Goal: Task Accomplishment & Management: Manage account settings

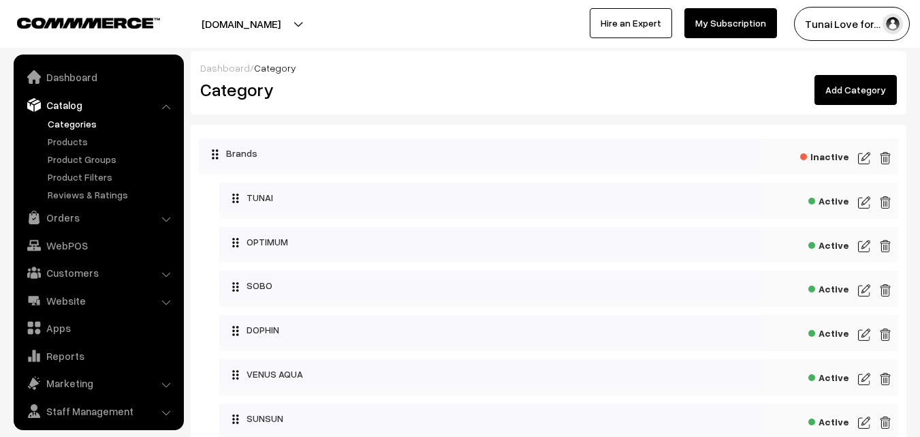
scroll to position [34, 0]
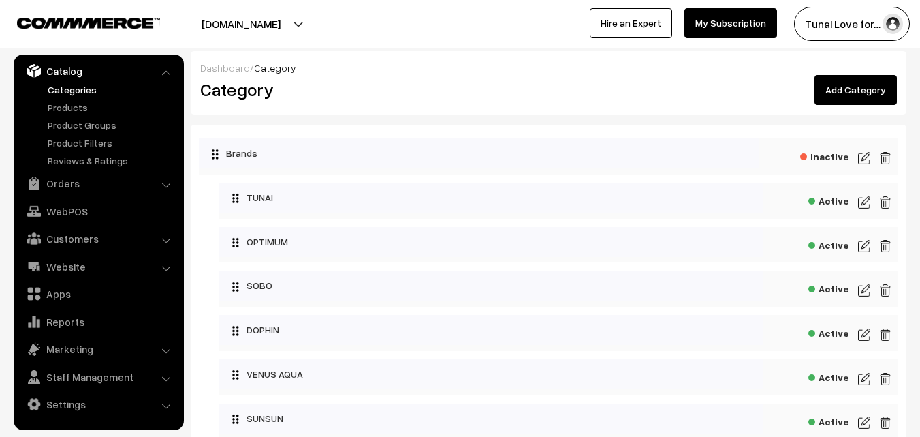
click at [72, 183] on link "Orders" at bounding box center [98, 183] width 162 height 25
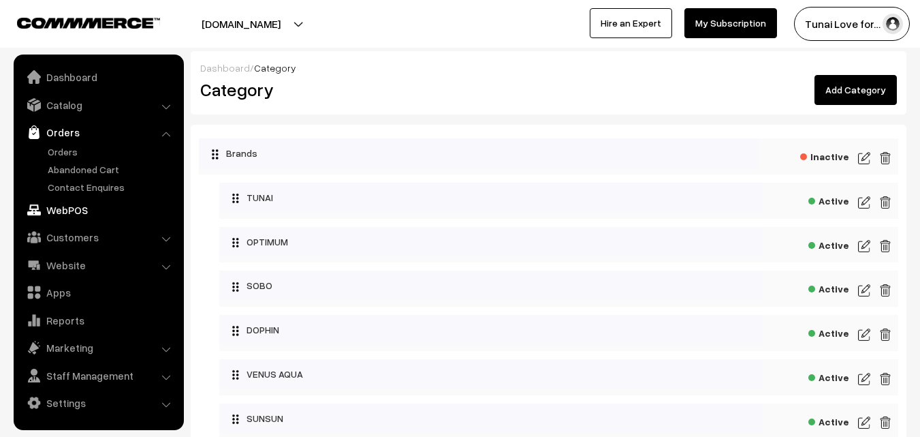
scroll to position [0, 0]
click at [71, 153] on link "Orders" at bounding box center [111, 151] width 135 height 14
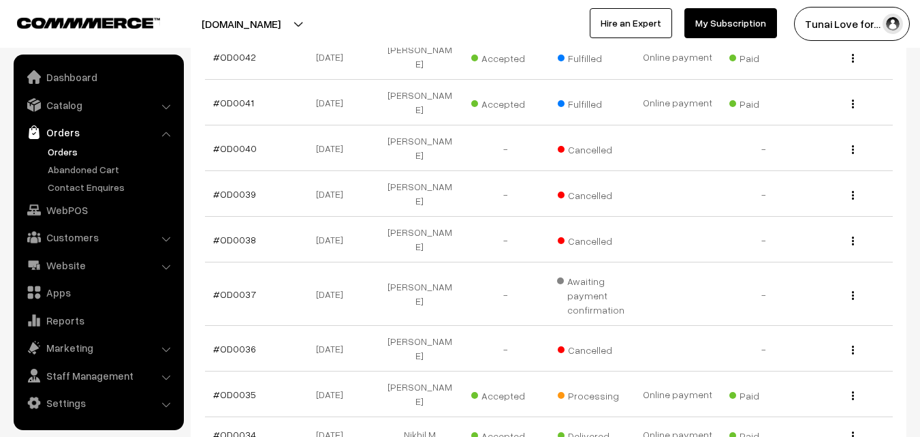
scroll to position [341, 0]
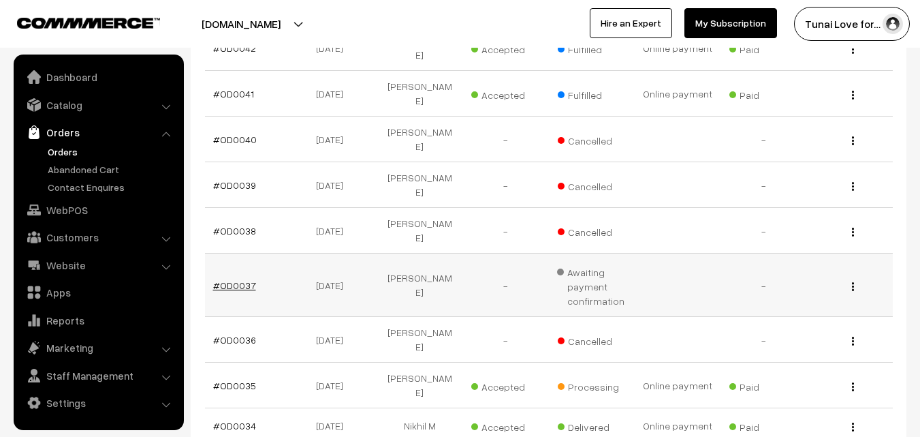
click at [246, 279] on link "#OD0037" at bounding box center [234, 285] width 43 height 12
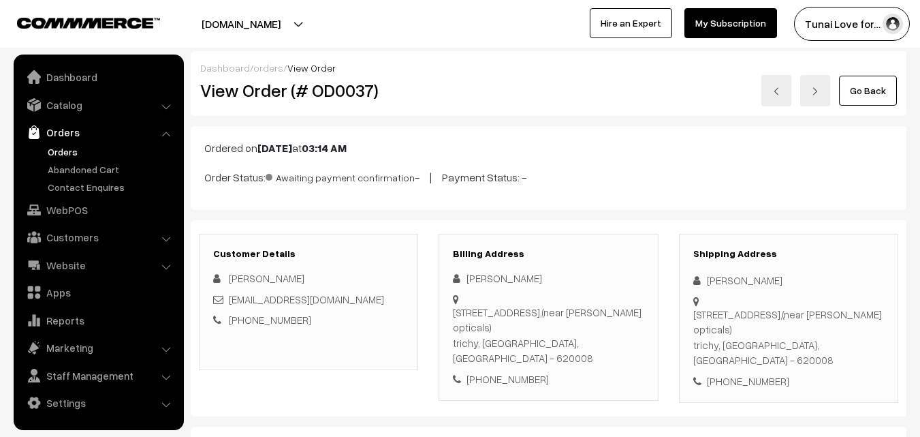
click at [787, 82] on link at bounding box center [777, 90] width 30 height 31
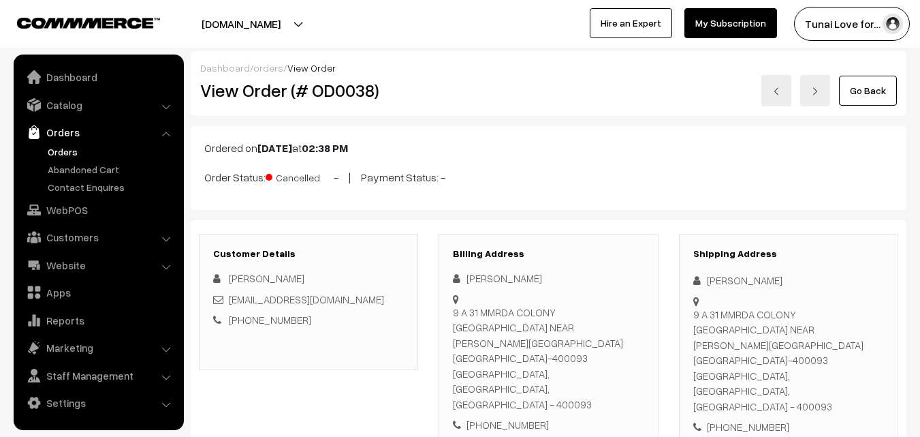
click at [823, 93] on link at bounding box center [816, 90] width 30 height 31
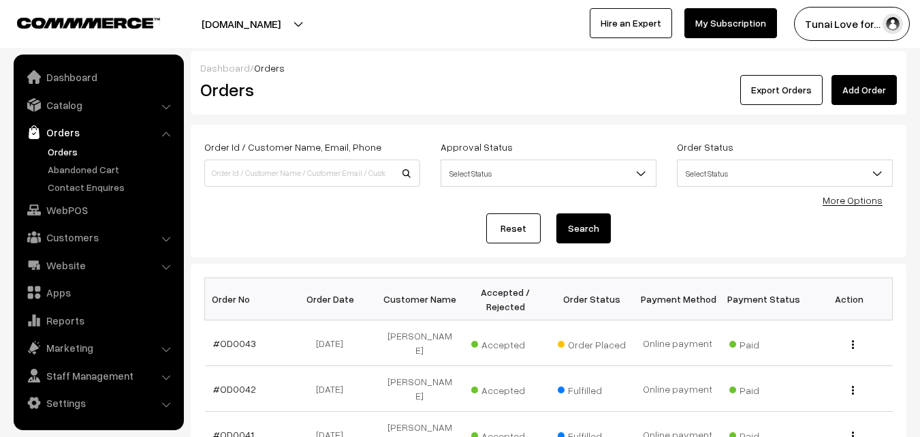
scroll to position [68, 0]
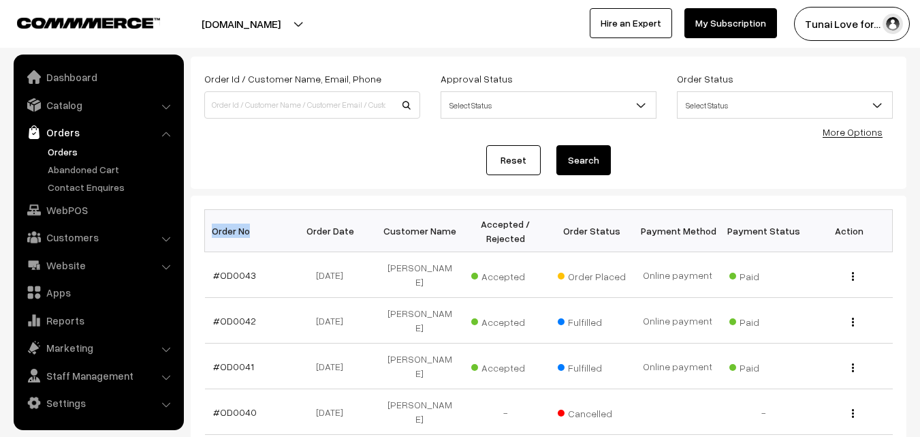
drag, startPoint x: 255, startPoint y: 232, endPoint x: 185, endPoint y: 233, distance: 70.2
click at [185, 233] on div "Dashboard / Orders Orders Export Orders Add Order Order Id / Customer Name, Ema…" at bounding box center [460, 390] width 920 height 815
copy div "Order No"
drag, startPoint x: 307, startPoint y: 230, endPoint x: 352, endPoint y: 229, distance: 45.0
click at [352, 229] on th "Order Date" at bounding box center [334, 231] width 86 height 42
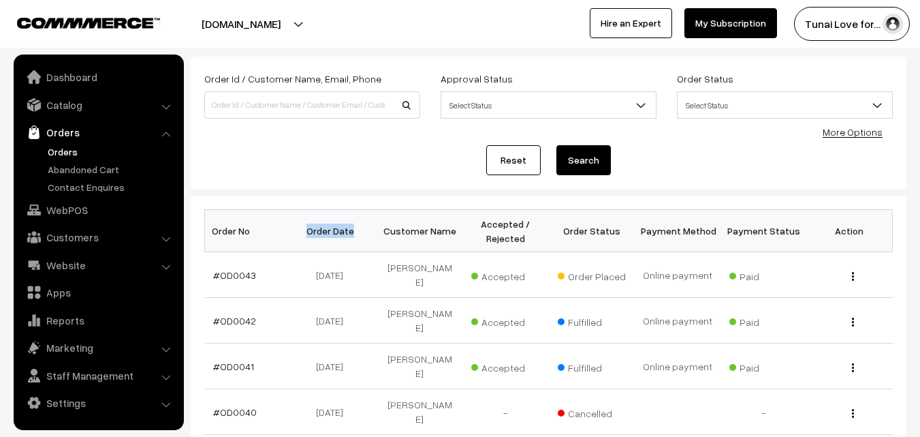
copy th "Order Date"
drag, startPoint x: 386, startPoint y: 232, endPoint x: 452, endPoint y: 233, distance: 65.4
click at [452, 233] on th "Customer Name" at bounding box center [420, 231] width 86 height 42
copy th "Customer Name"
drag, startPoint x: 233, startPoint y: 232, endPoint x: 247, endPoint y: 232, distance: 14.3
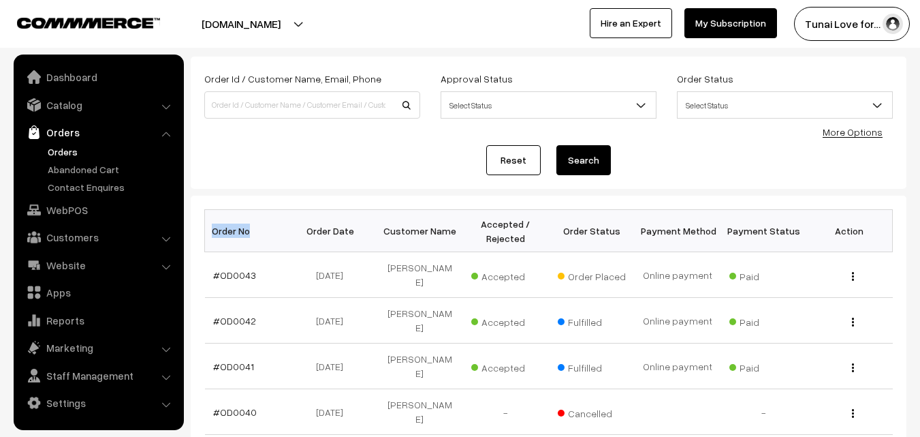
click at [247, 232] on th "Order No" at bounding box center [248, 231] width 86 height 42
copy th "Order No"
drag, startPoint x: 312, startPoint y: 230, endPoint x: 360, endPoint y: 232, distance: 48.4
click at [360, 232] on th "Order Date" at bounding box center [334, 231] width 86 height 42
copy th "Order Date"
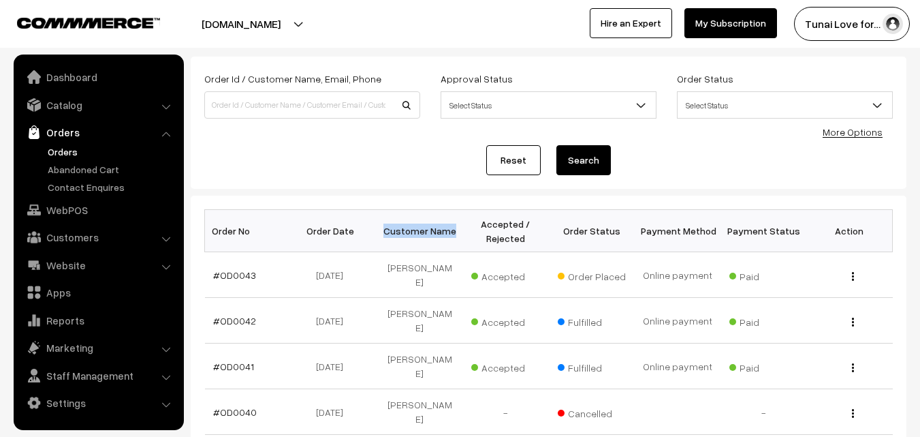
drag, startPoint x: 387, startPoint y: 233, endPoint x: 462, endPoint y: 232, distance: 75.0
click at [462, 232] on th "Customer Name" at bounding box center [420, 231] width 86 height 42
copy th "Customer Name"
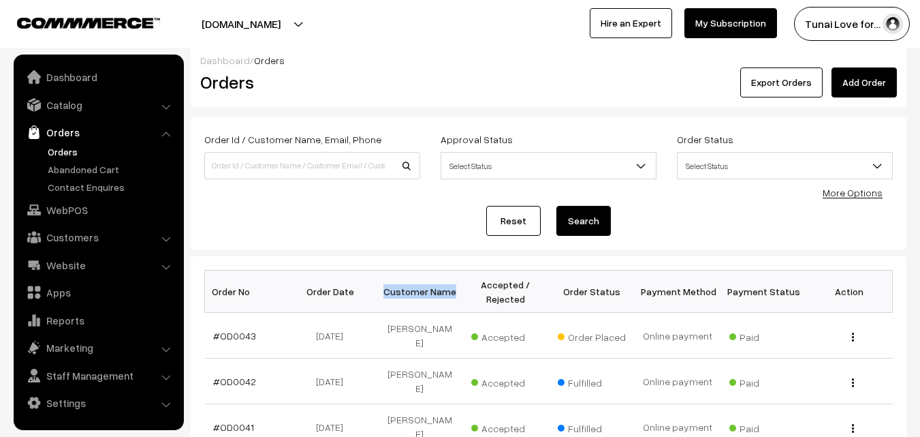
scroll to position [0, 0]
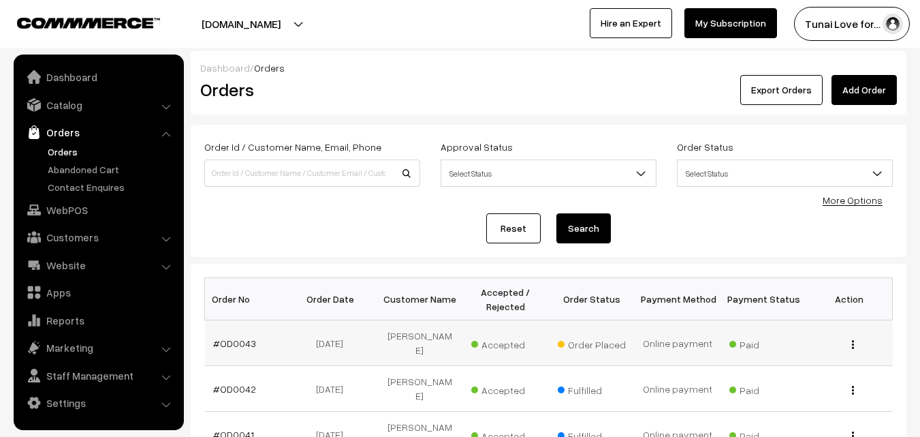
click at [235, 350] on td "#OD0043" at bounding box center [248, 343] width 86 height 46
click at [235, 343] on link "#OD0043" at bounding box center [234, 343] width 43 height 12
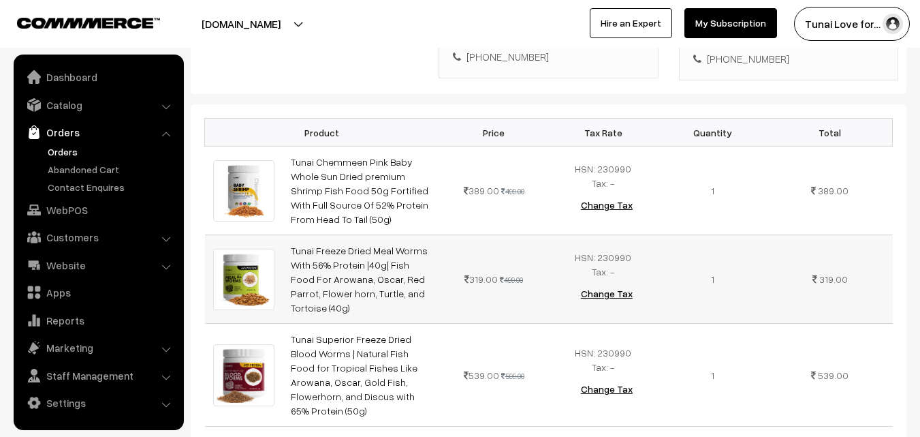
scroll to position [341, 0]
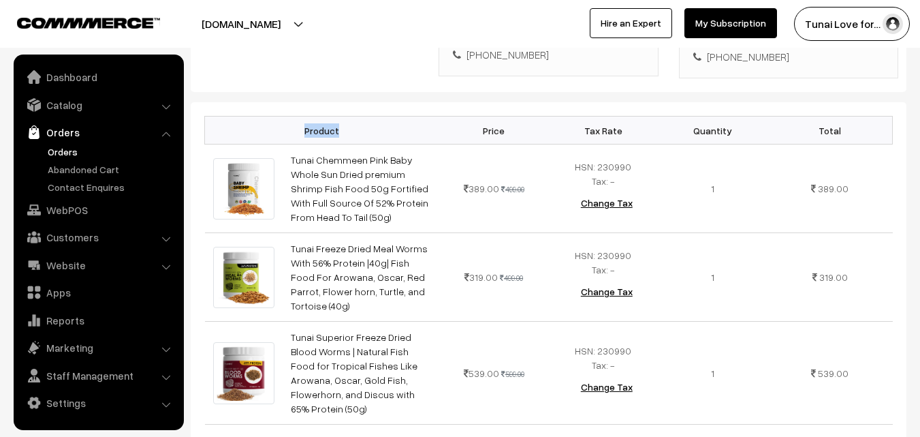
drag, startPoint x: 307, startPoint y: 112, endPoint x: 343, endPoint y: 112, distance: 36.1
click at [343, 117] on th "Product" at bounding box center [322, 131] width 234 height 28
copy th "Product"
